Goal: Find contact information: Find contact information

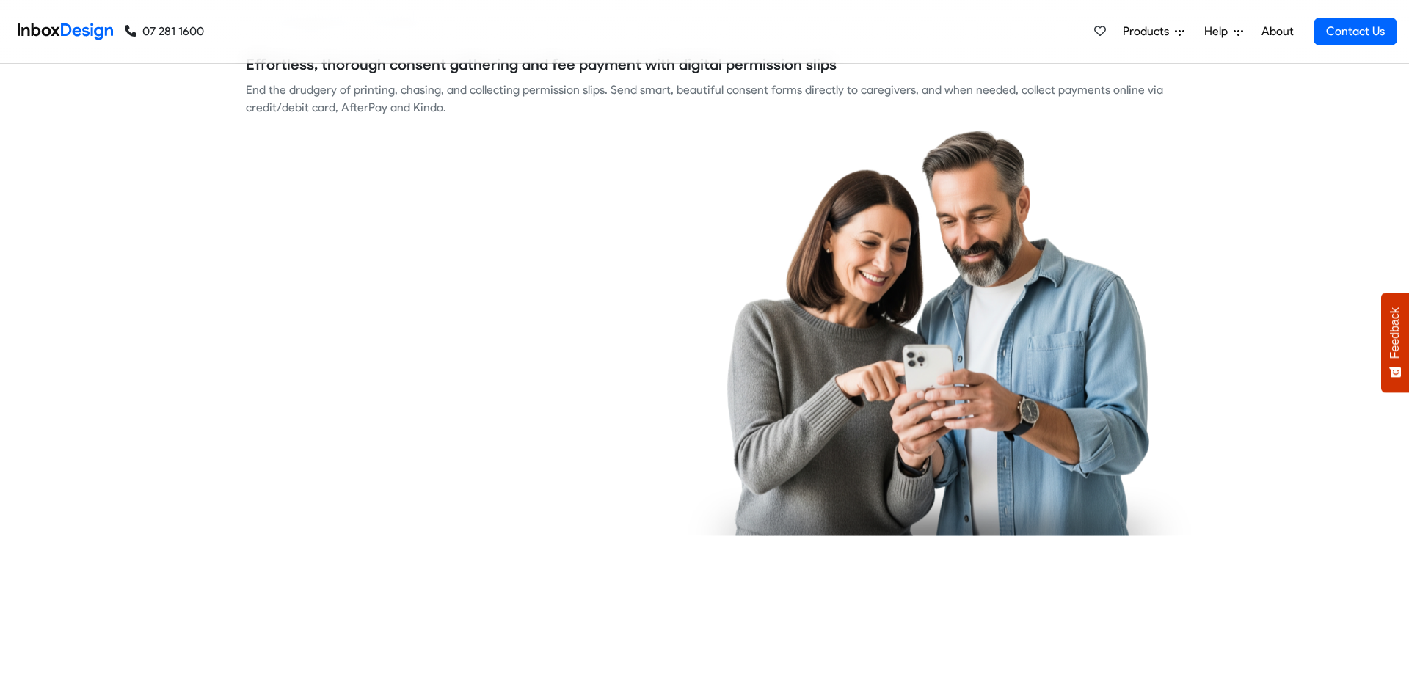
checkbox input "true"
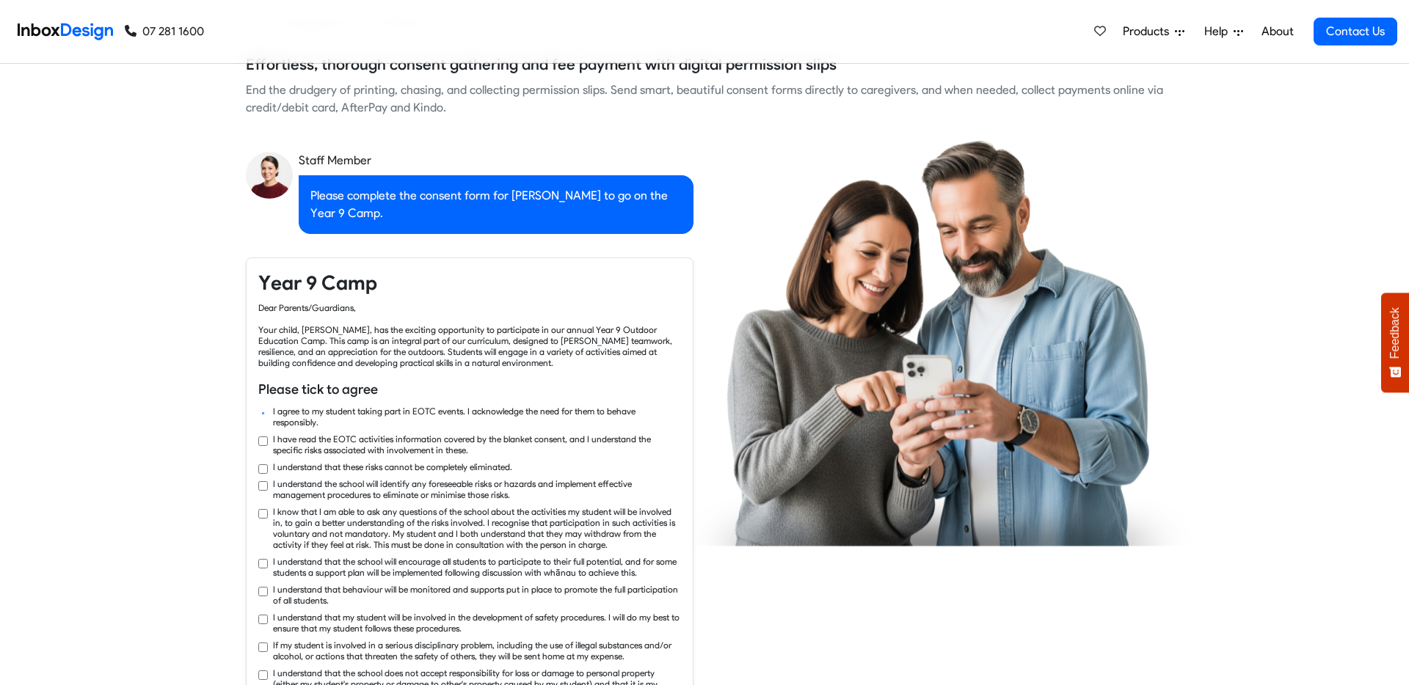
checkbox input "true"
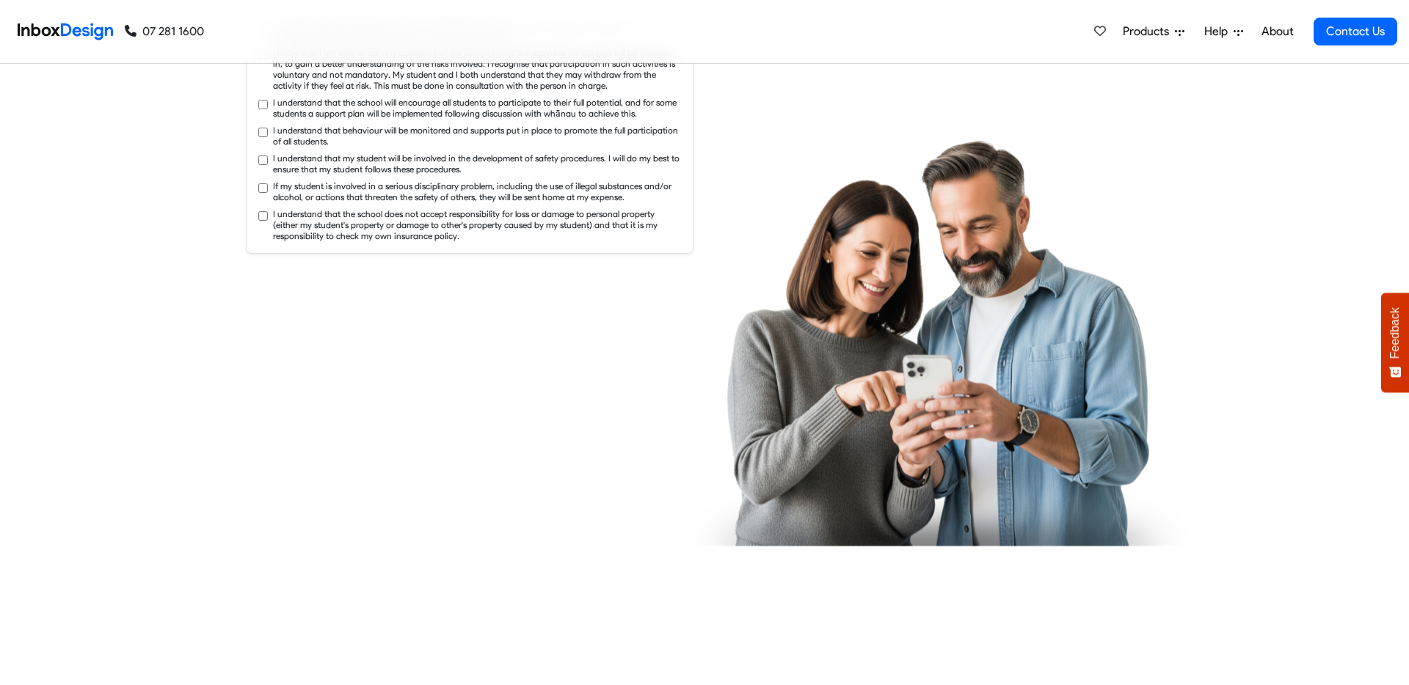
checkbox input "true"
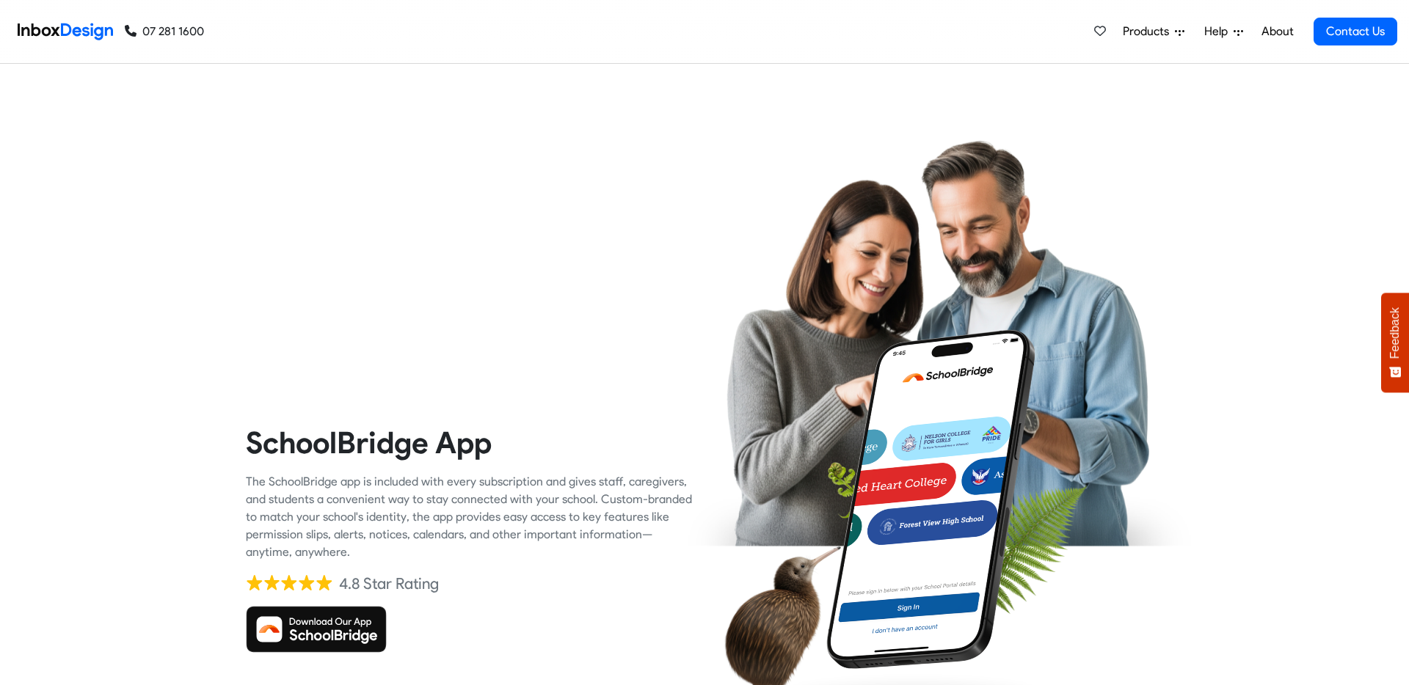
checkbox input "true"
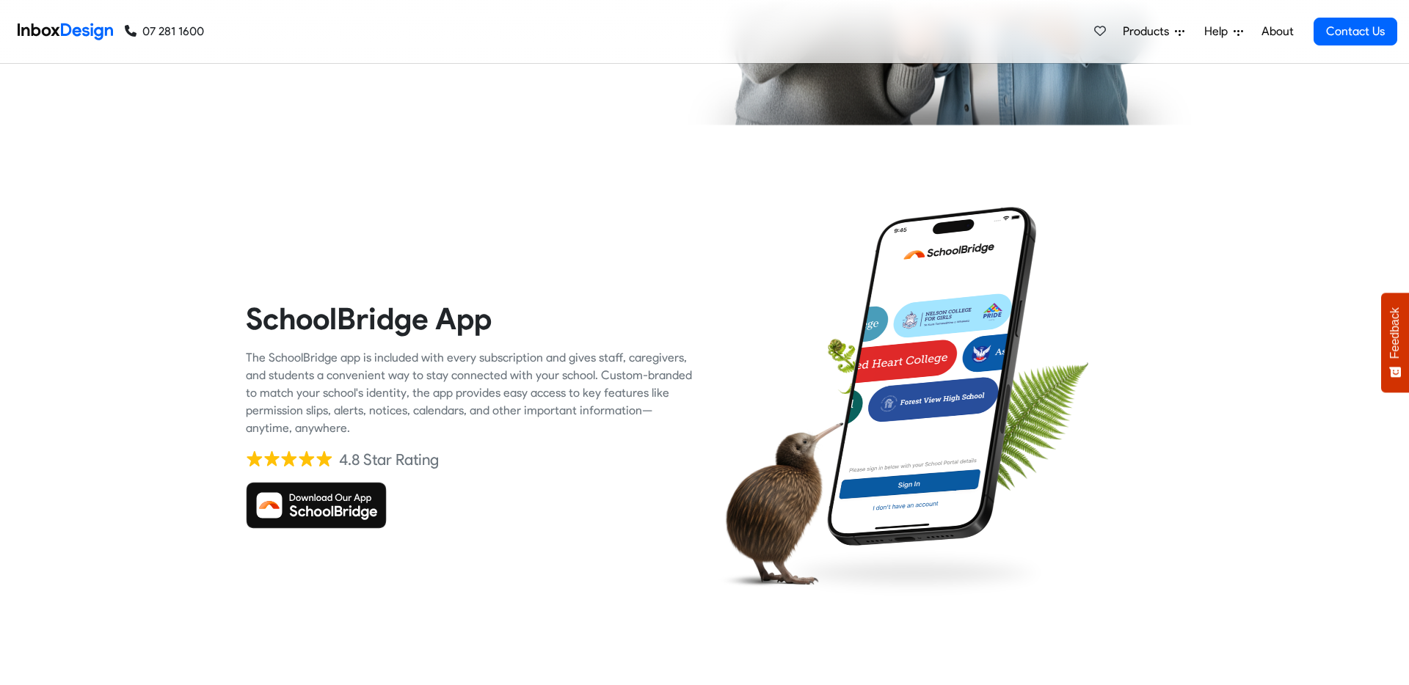
checkbox input "true"
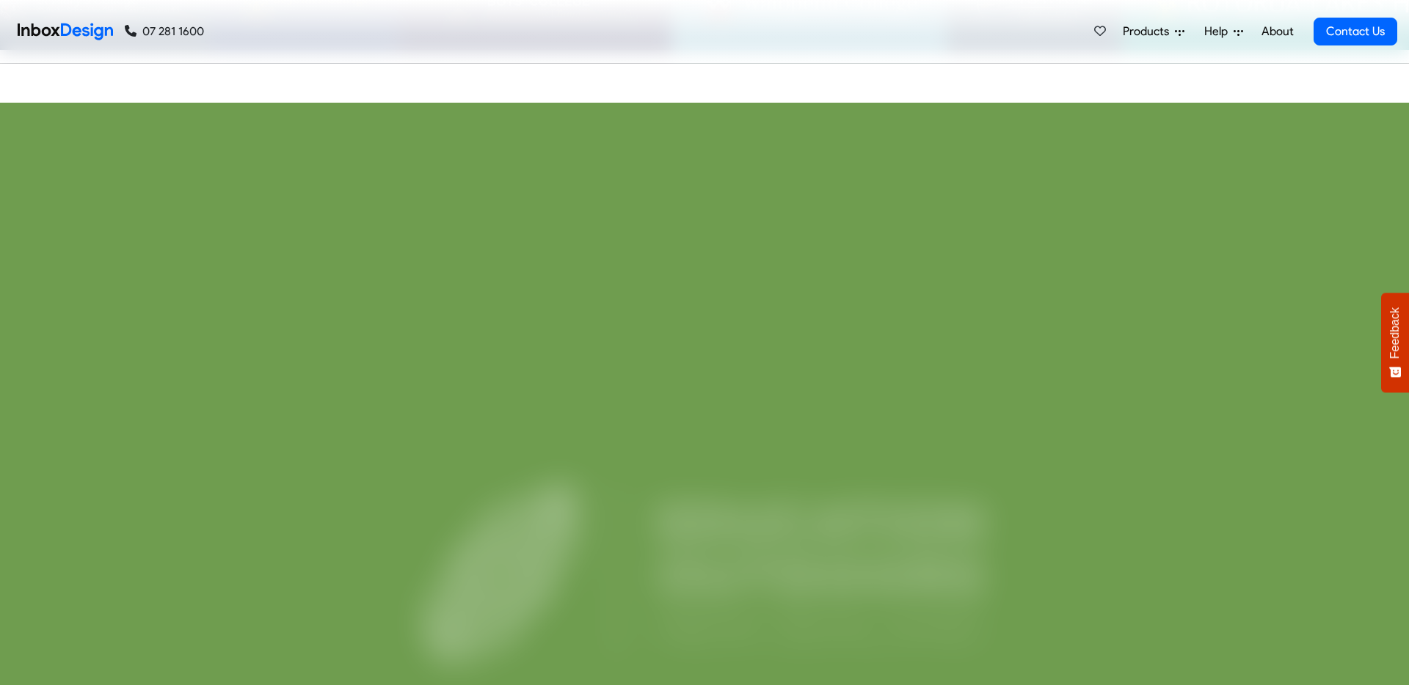
checkbox input "true"
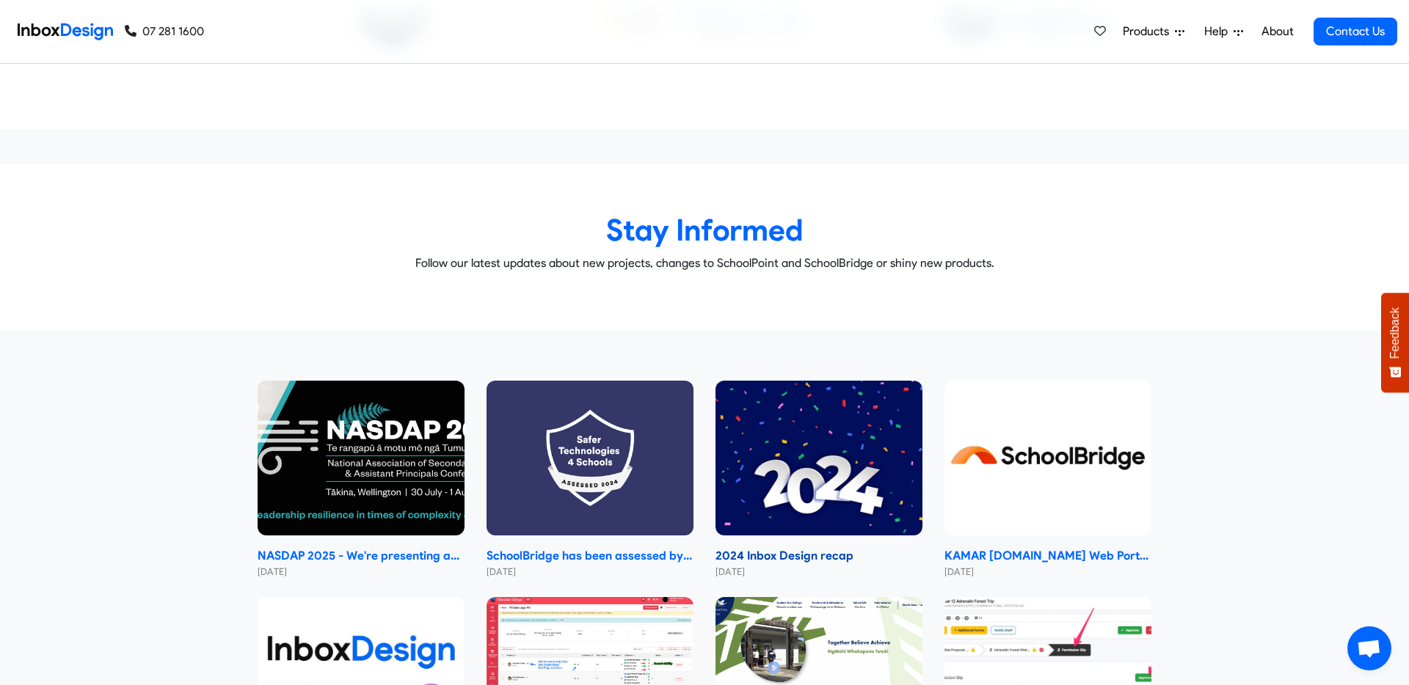
scroll to position [6702, 0]
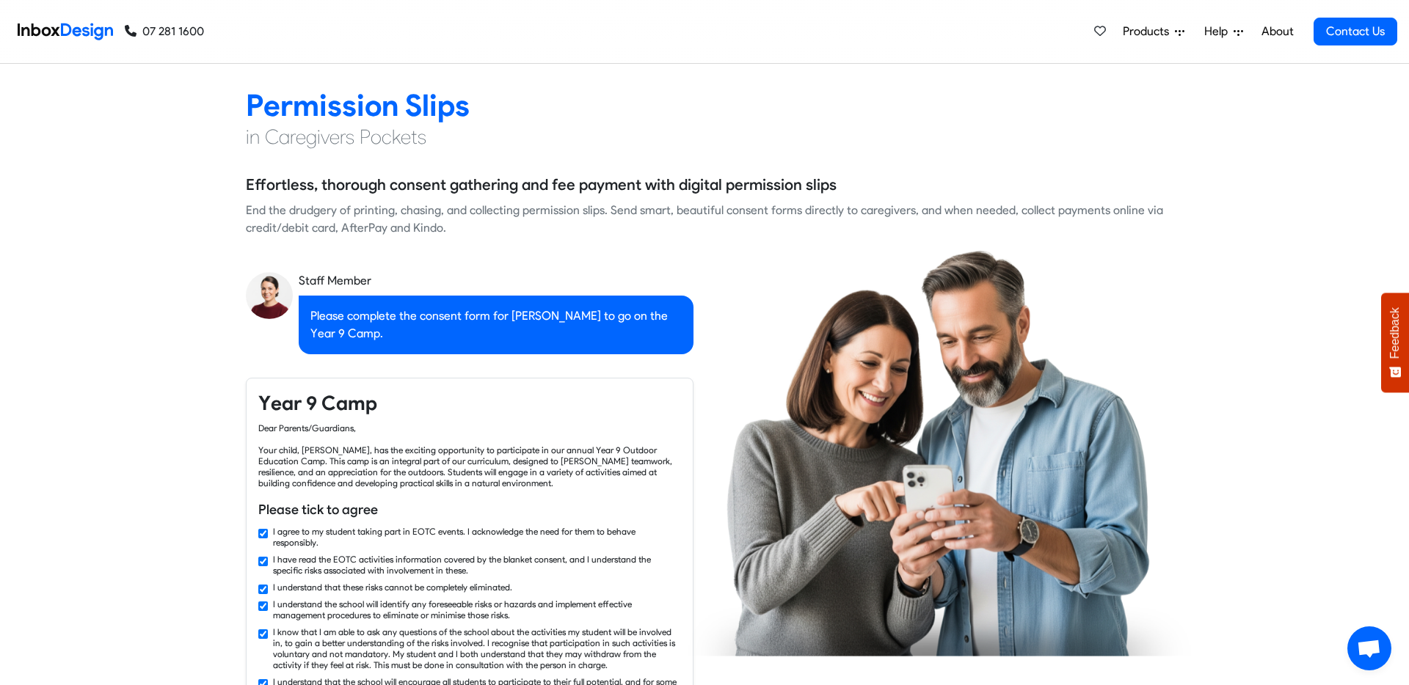
checkbox input "false"
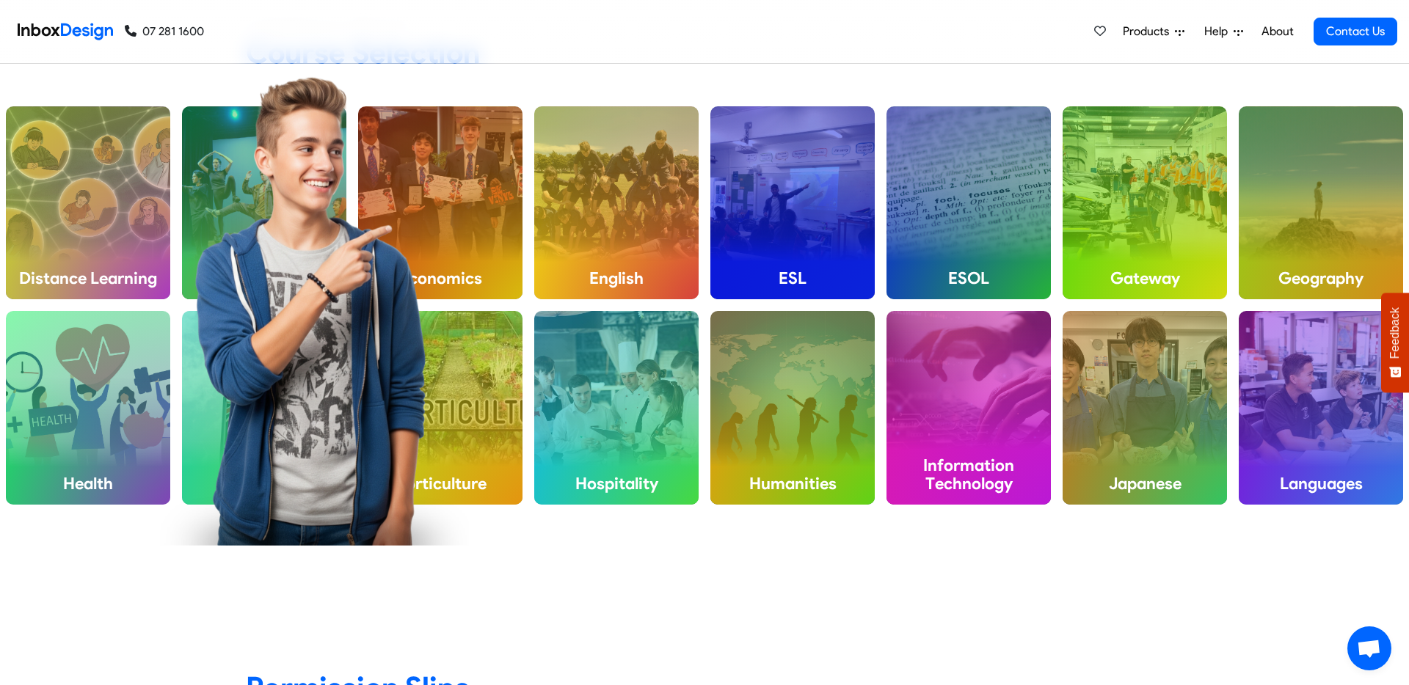
checkbox input "false"
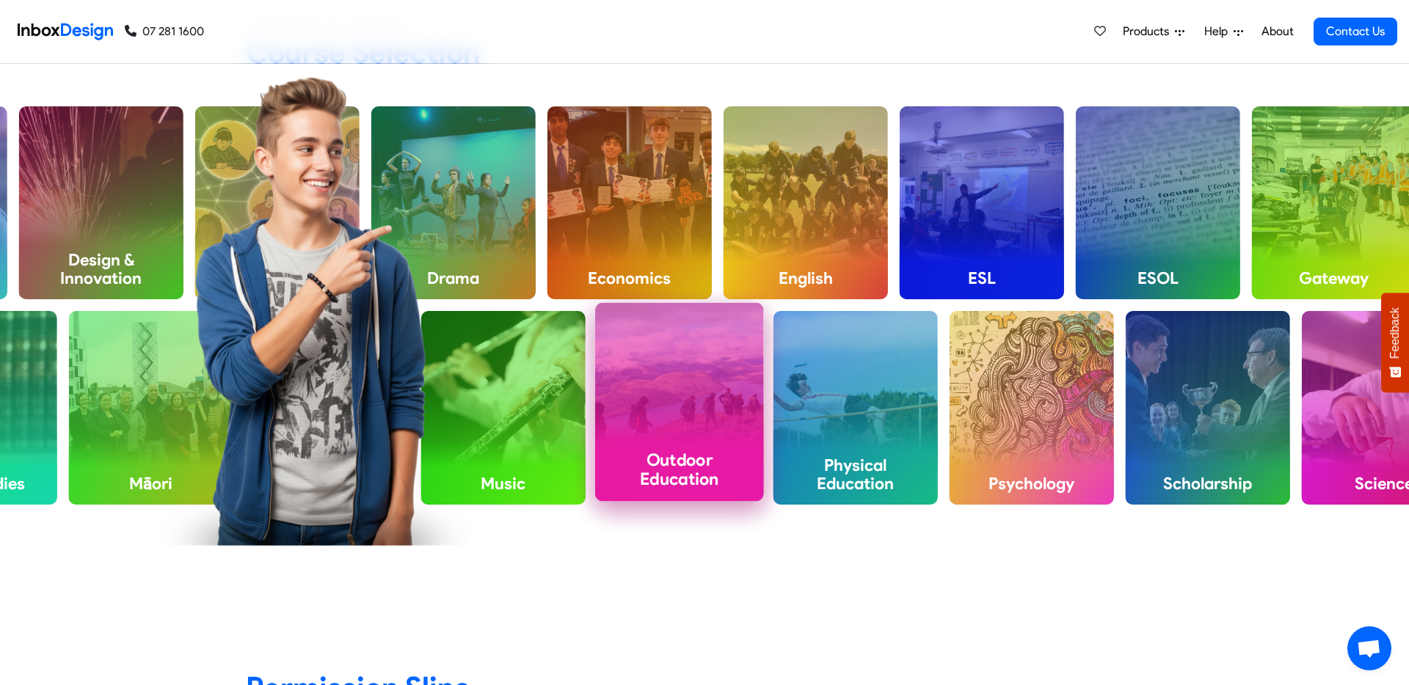
checkbox input "false"
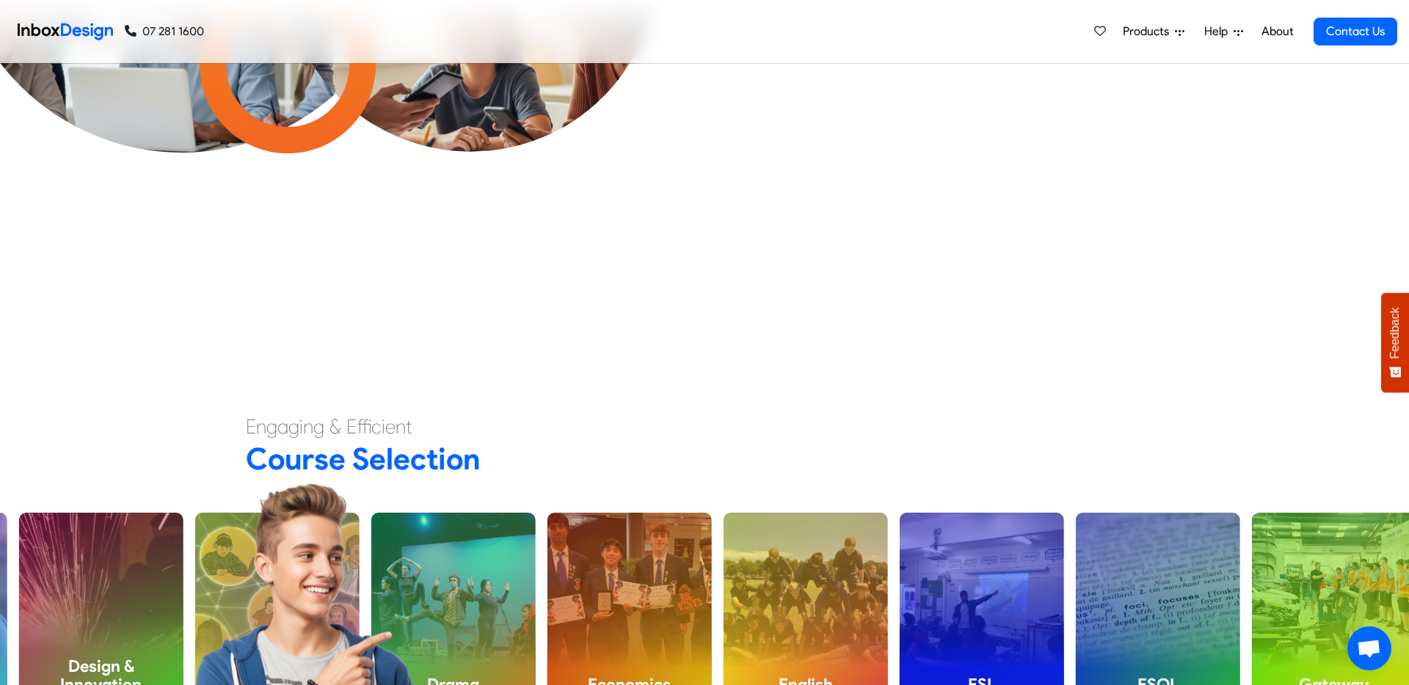
checkbox input "false"
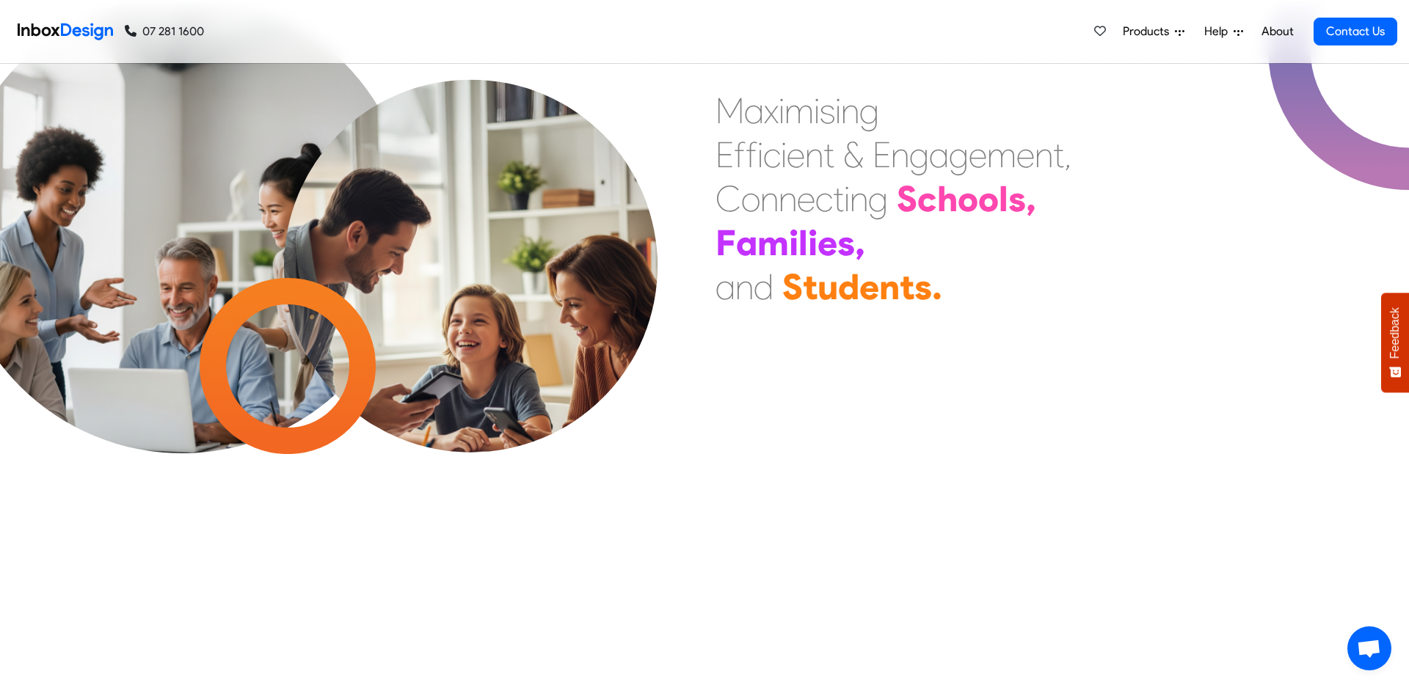
checkbox input "false"
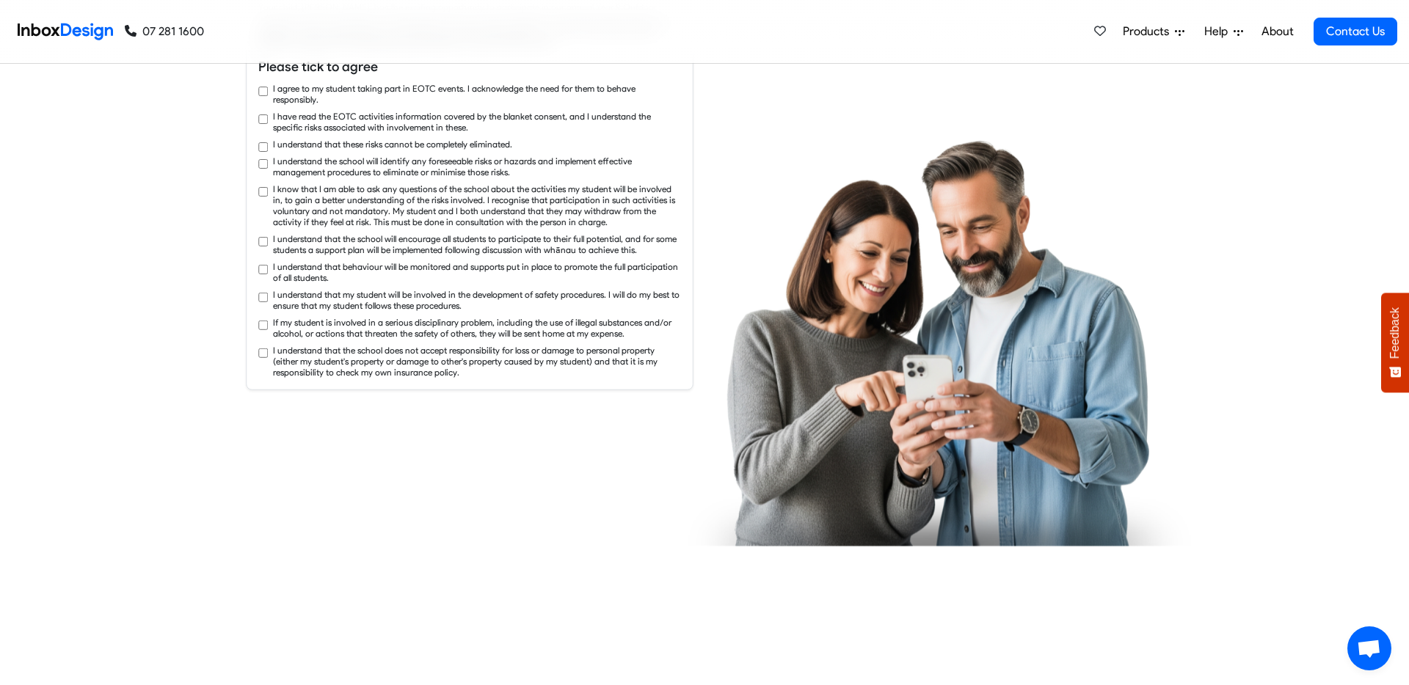
checkbox input "true"
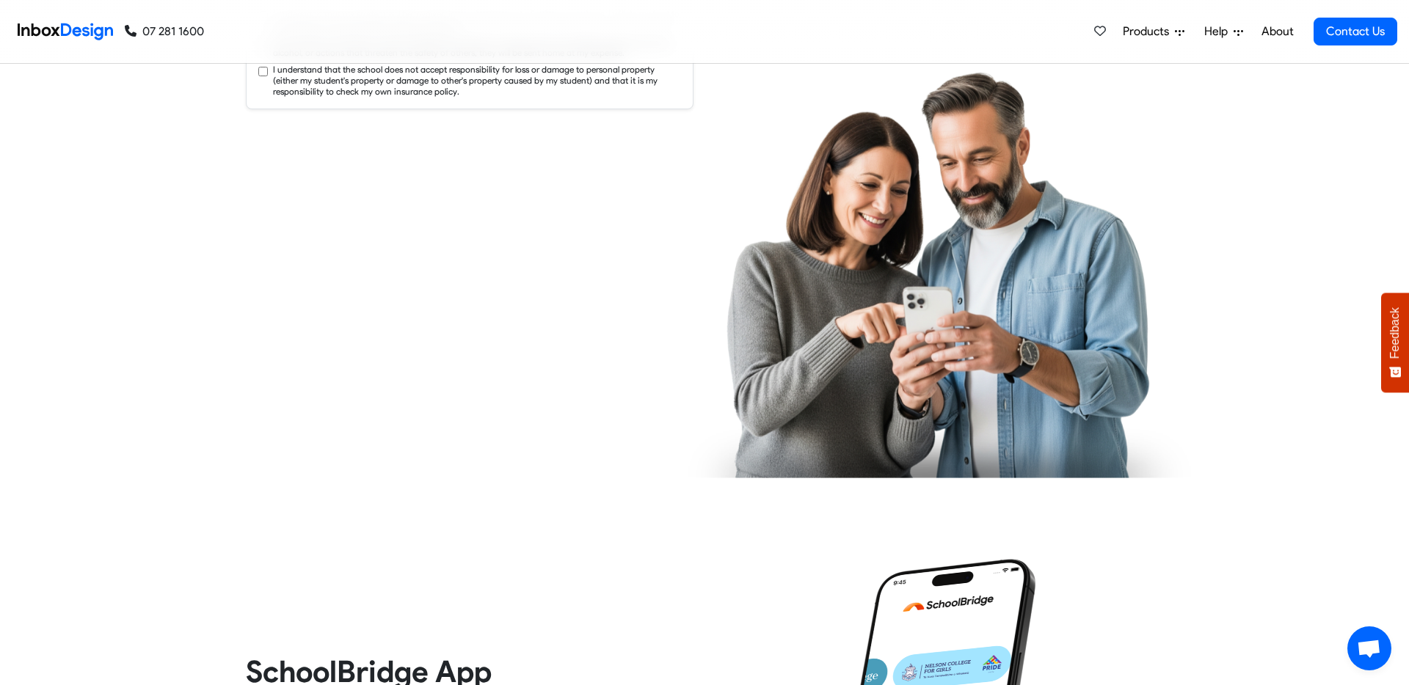
checkbox input "true"
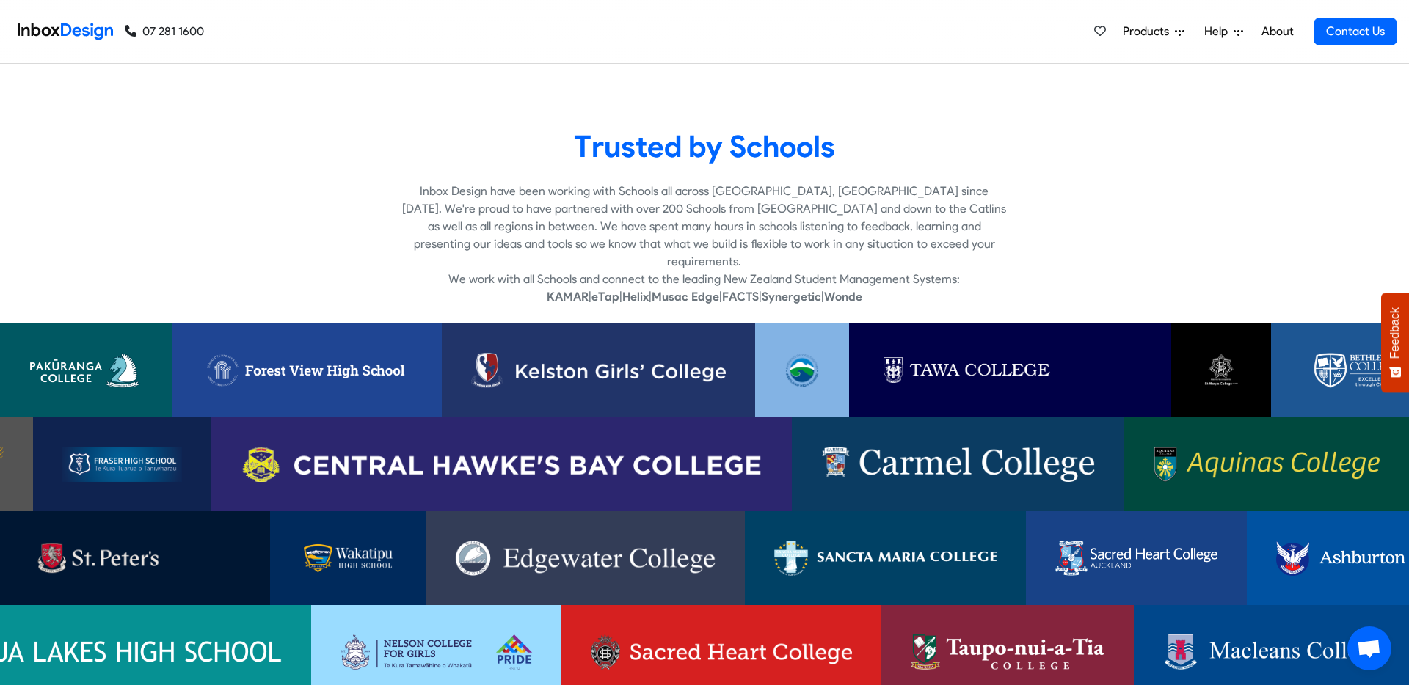
checkbox input "true"
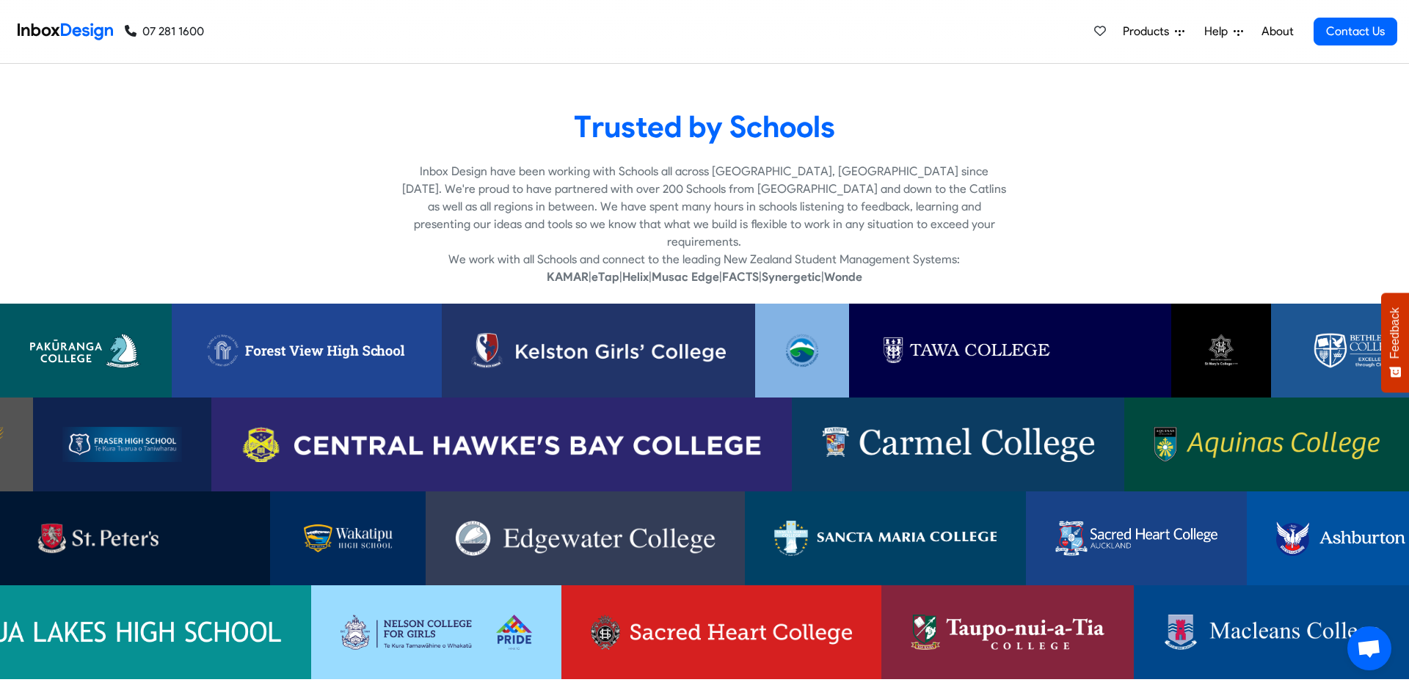
checkbox input "true"
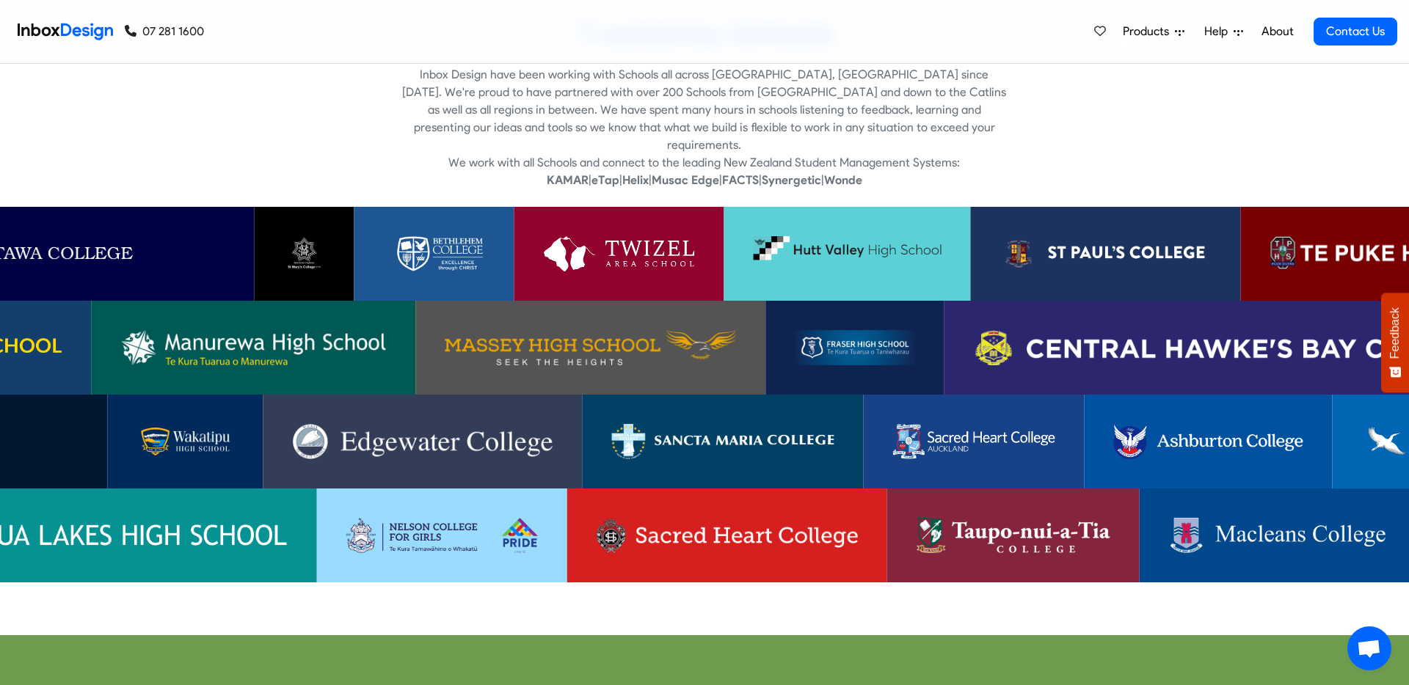
checkbox input "true"
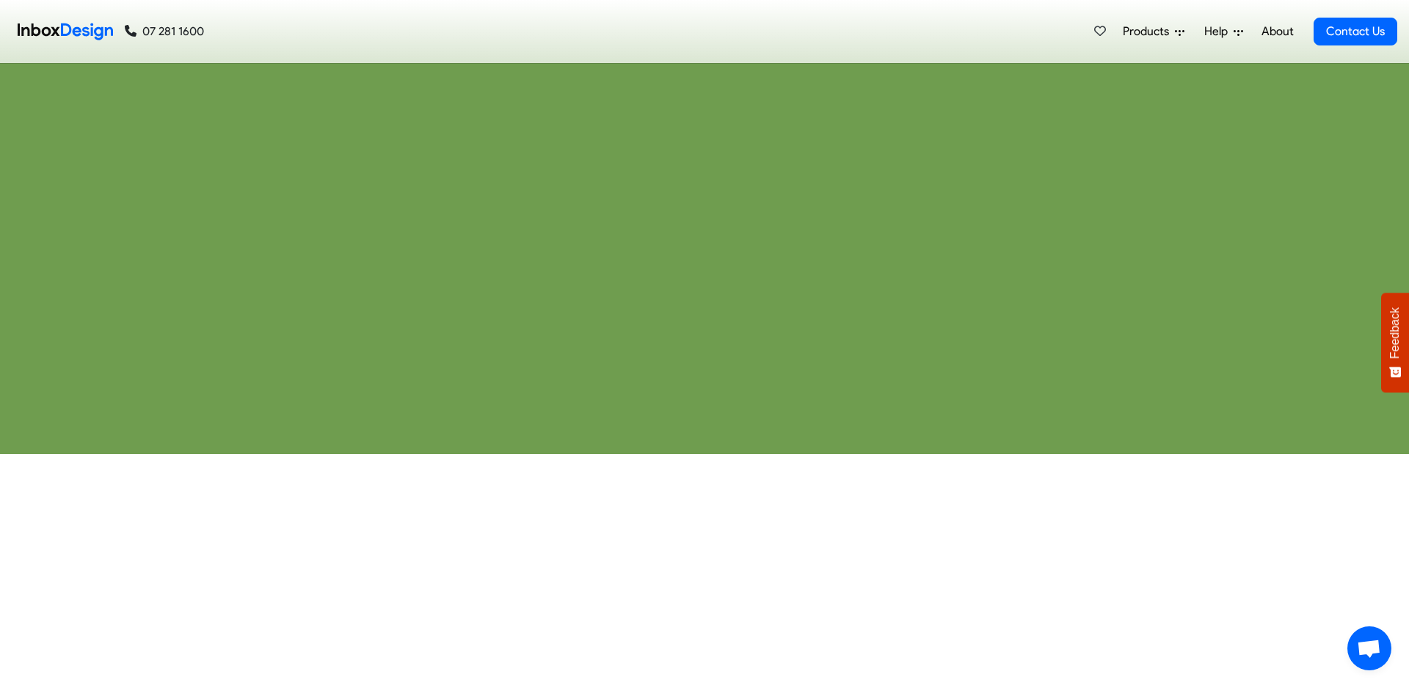
checkbox input "true"
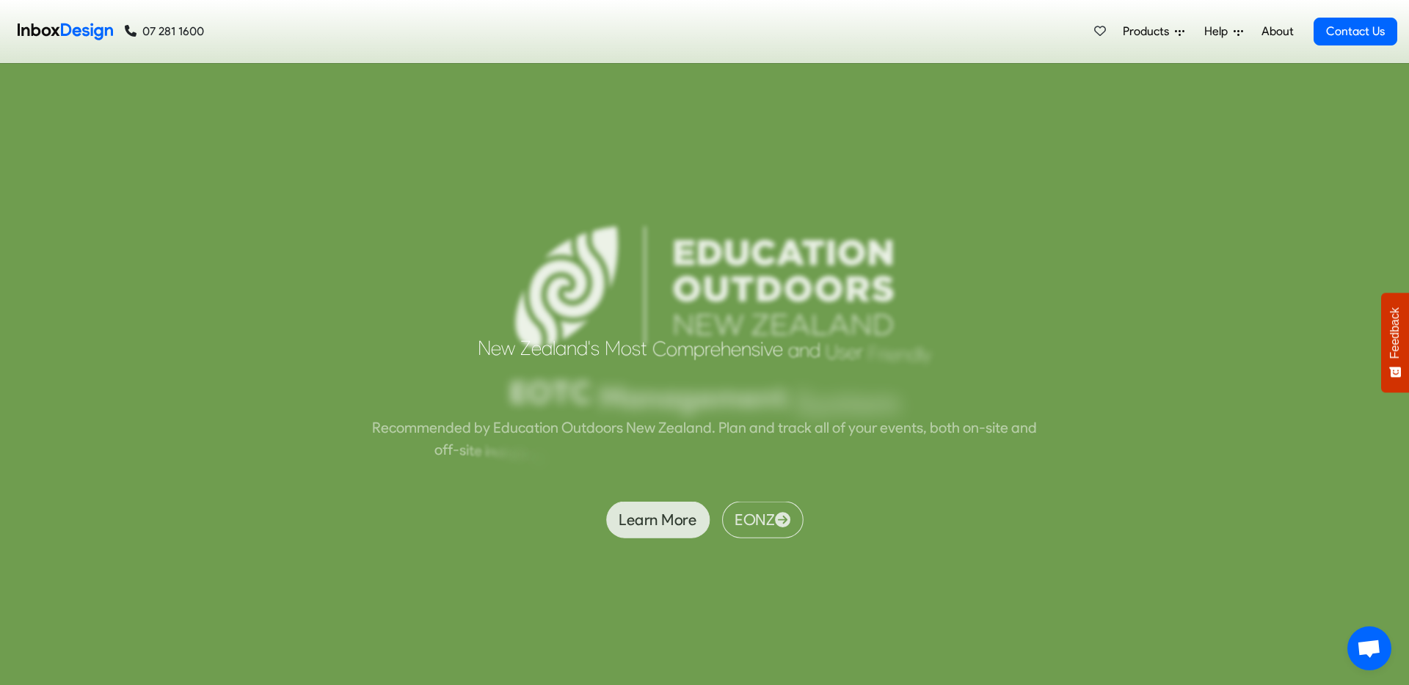
checkbox input "true"
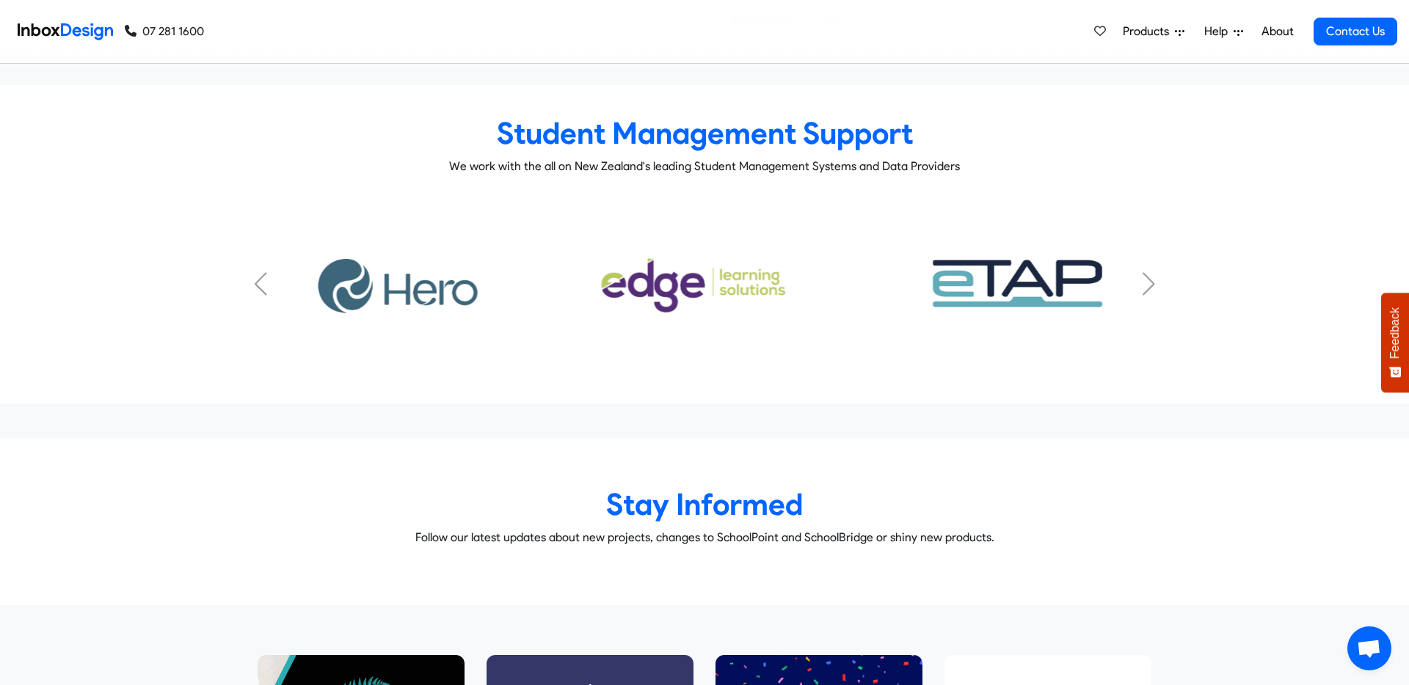
scroll to position [7219, 0]
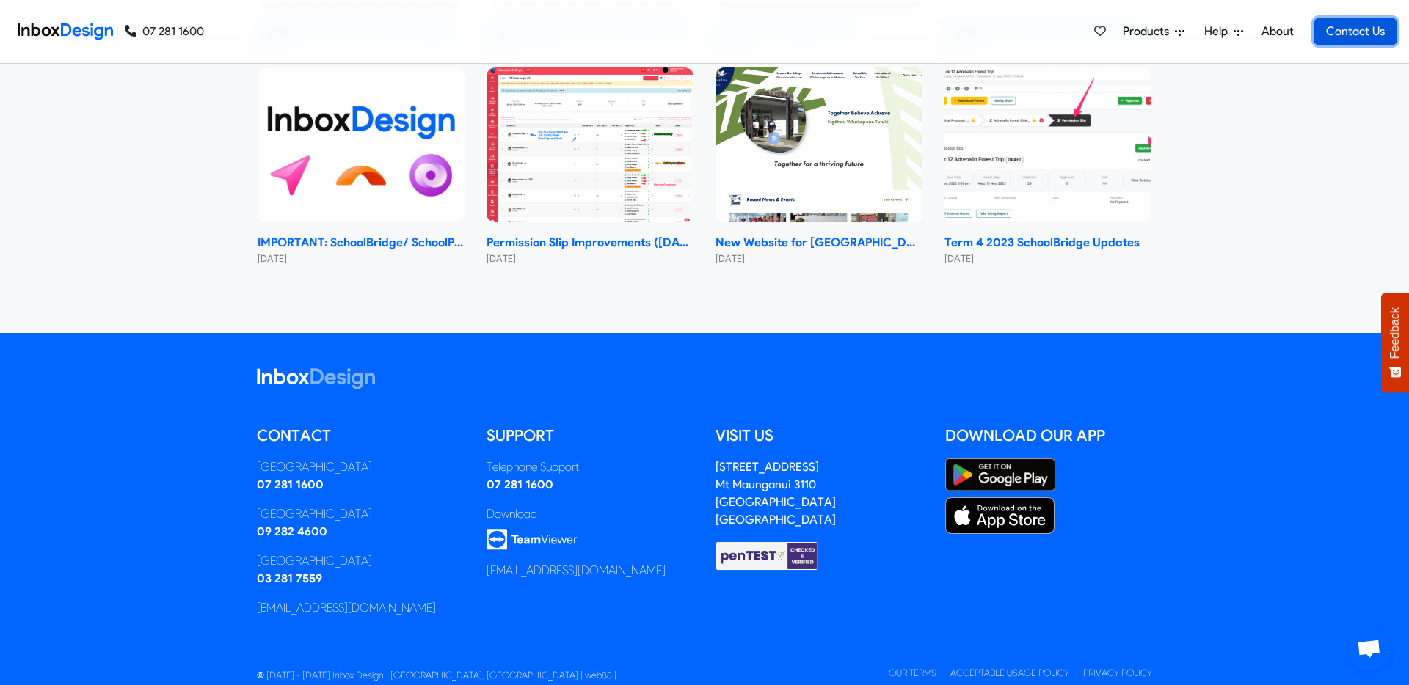
click at [1345, 37] on link "Contact Us" at bounding box center [1356, 32] width 84 height 28
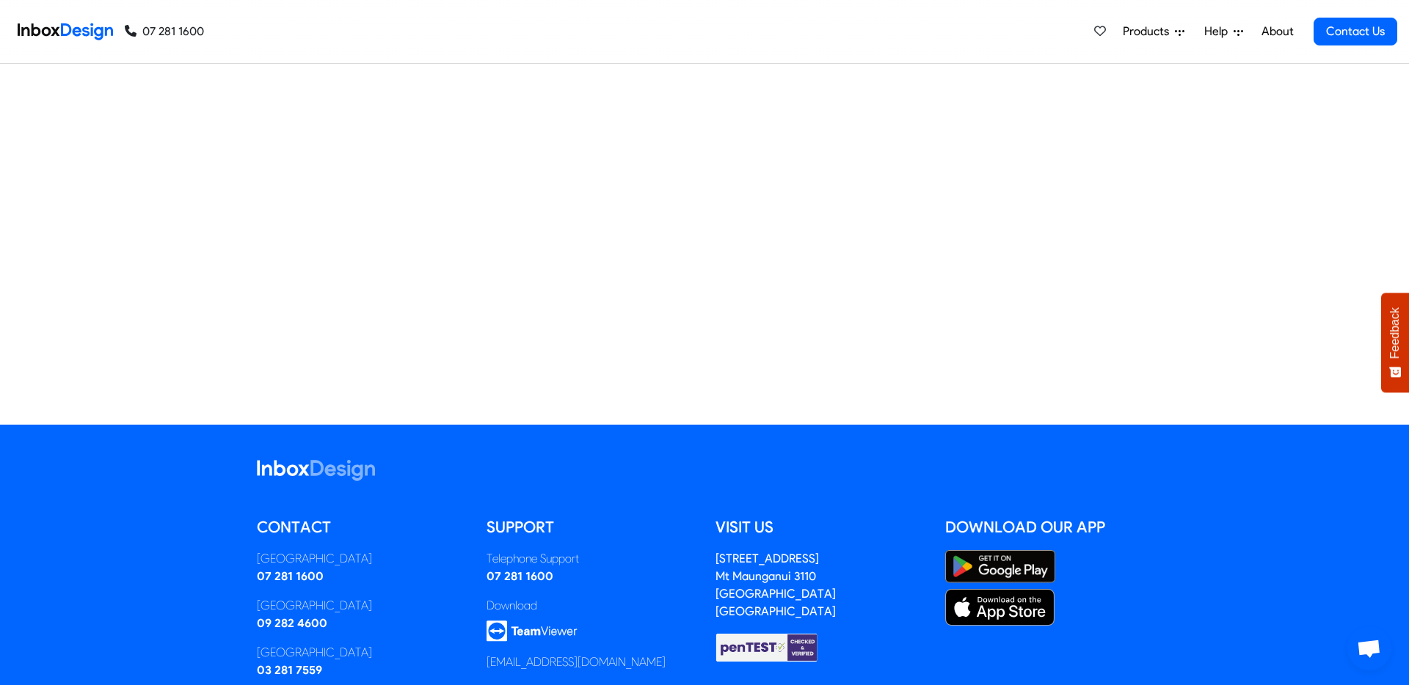
scroll to position [894, 0]
